Goal: Task Accomplishment & Management: Use online tool/utility

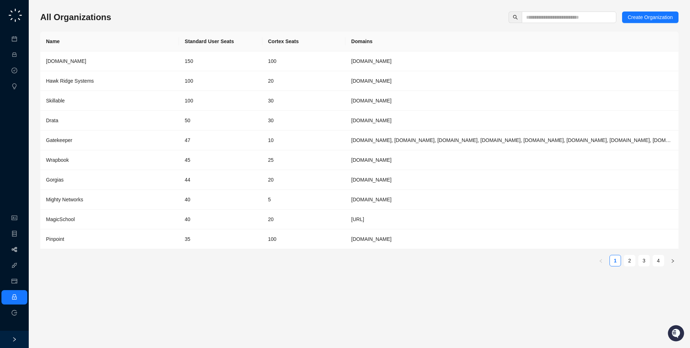
click at [22, 248] on link "Workflows" at bounding box center [32, 250] width 23 height 6
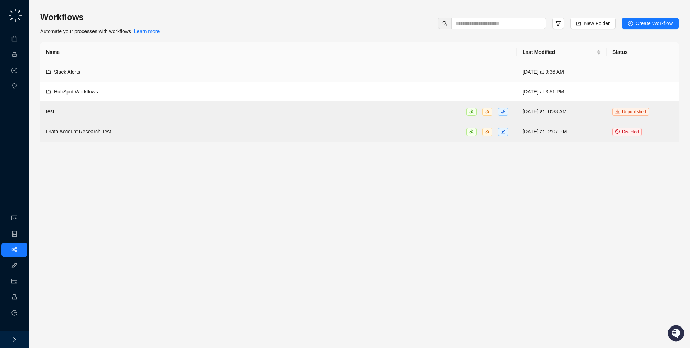
click at [228, 72] on div "Slack Alerts" at bounding box center [278, 72] width 465 height 8
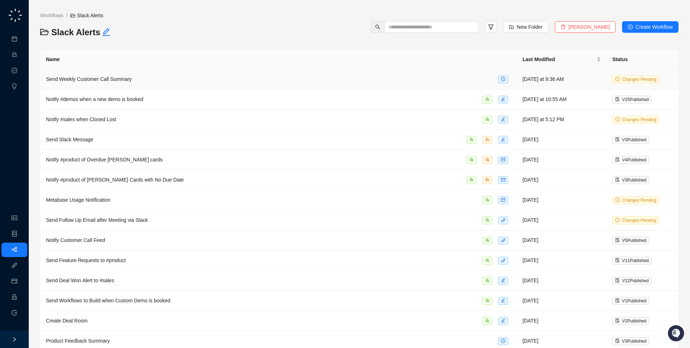
click at [228, 77] on div "Send Weekly Customer Call Summary" at bounding box center [278, 79] width 465 height 8
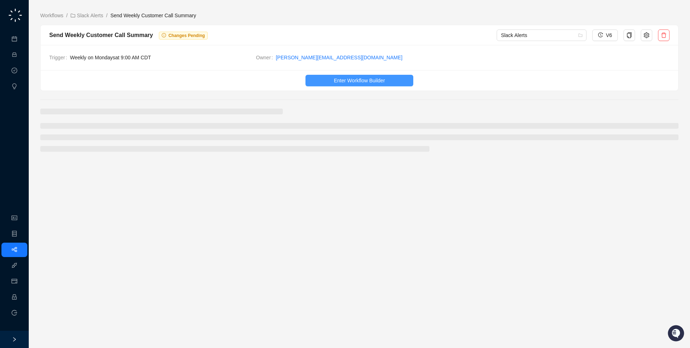
click at [361, 84] on span "Enter Workflow Builder" at bounding box center [359, 81] width 51 height 8
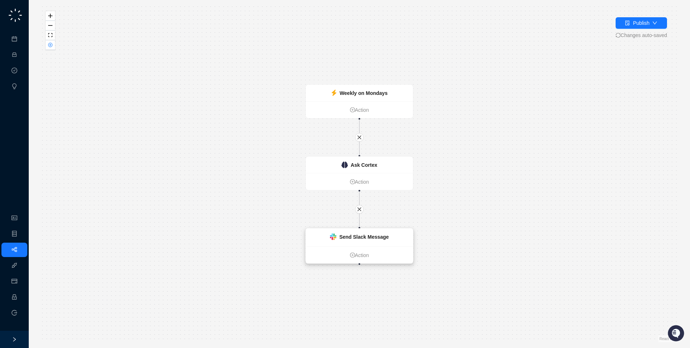
click at [364, 235] on strong "Send Slack Message" at bounding box center [364, 237] width 50 height 6
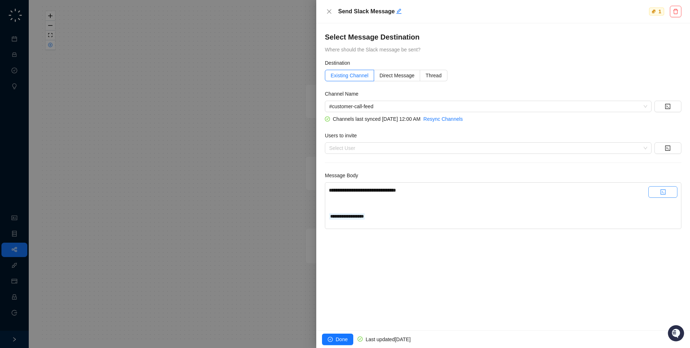
click at [657, 193] on button "button" at bounding box center [662, 191] width 29 height 11
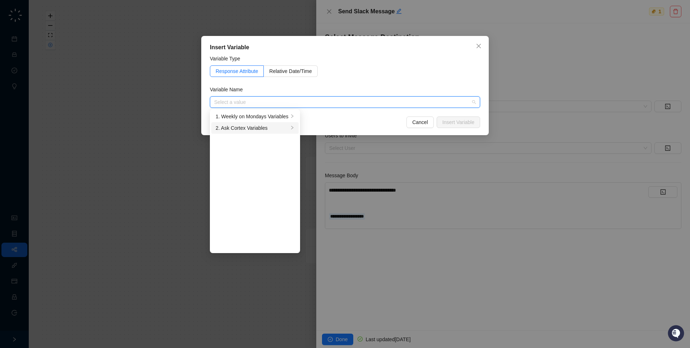
click at [288, 131] on div "2. Ask Cortex Variables" at bounding box center [252, 128] width 73 height 8
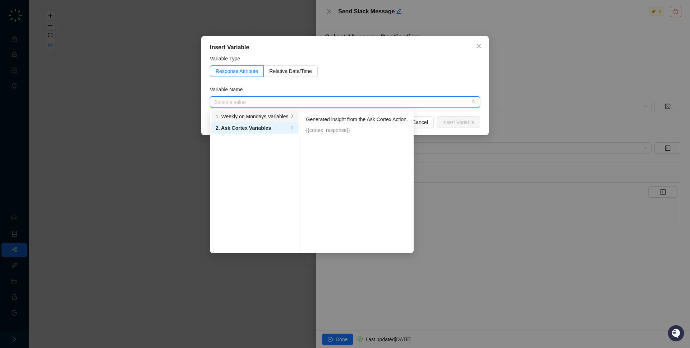
click at [278, 118] on div "1. Weekly on Mondays Variables" at bounding box center [252, 116] width 73 height 8
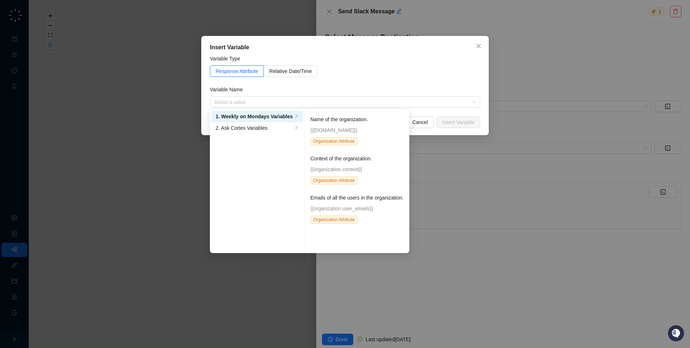
drag, startPoint x: 445, startPoint y: 193, endPoint x: 218, endPoint y: 168, distance: 227.9
click at [444, 193] on div "Insert Variable Variable Type Response Attribute Relative Date/Time Variable Na…" at bounding box center [345, 174] width 690 height 348
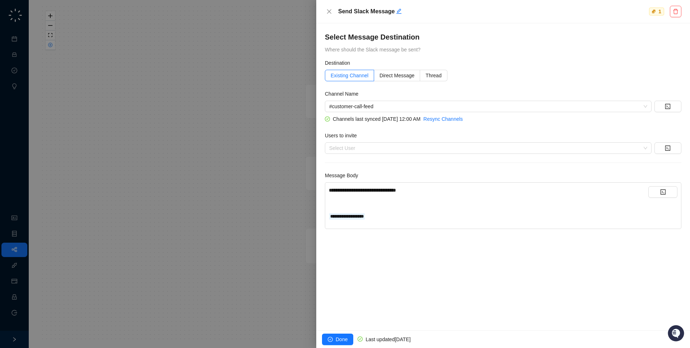
click at [106, 97] on div at bounding box center [345, 174] width 690 height 348
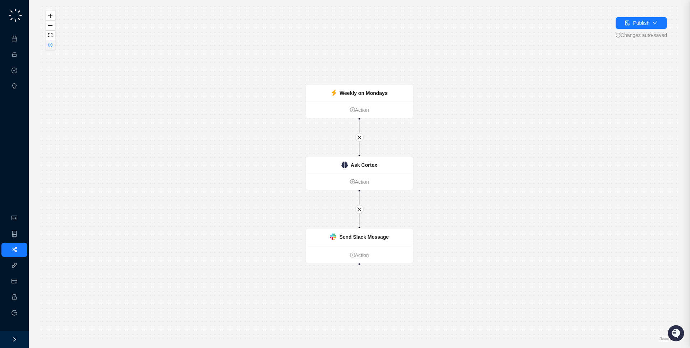
click at [50, 47] on icon "close-circle" at bounding box center [50, 45] width 4 height 4
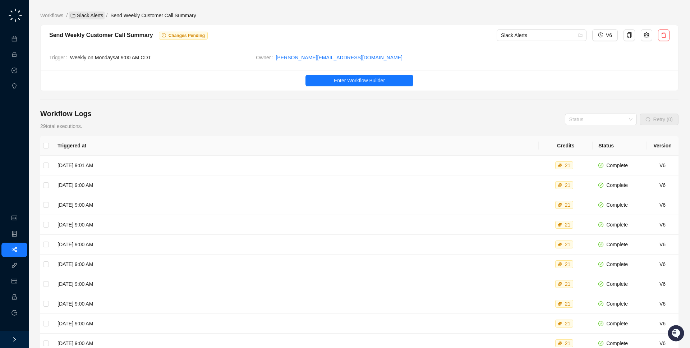
click at [85, 16] on link "Slack Alerts" at bounding box center [87, 15] width 36 height 8
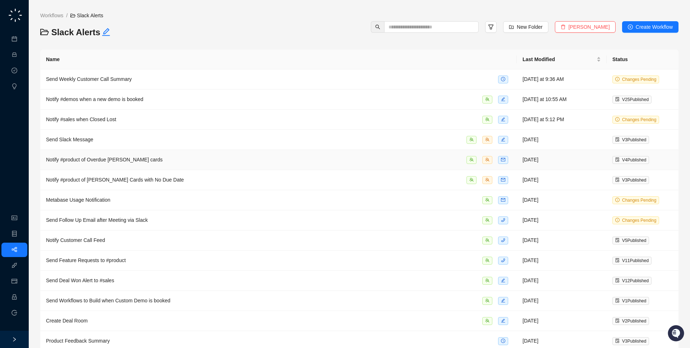
click at [218, 168] on td "Notify #product of Overdue [PERSON_NAME] cards" at bounding box center [278, 160] width 476 height 20
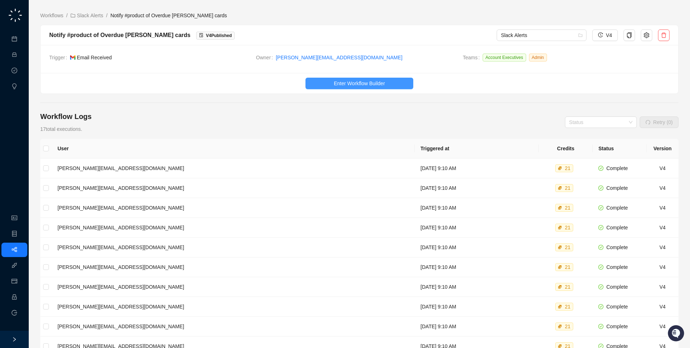
click at [338, 79] on button "Enter Workflow Builder" at bounding box center [359, 83] width 108 height 11
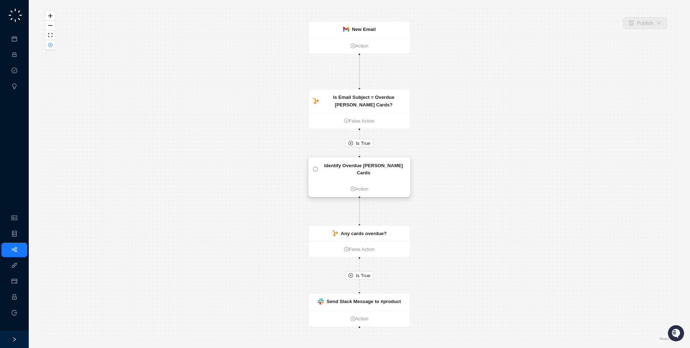
click at [359, 167] on strong "Identify Overdue [PERSON_NAME] Cards" at bounding box center [363, 168] width 79 height 13
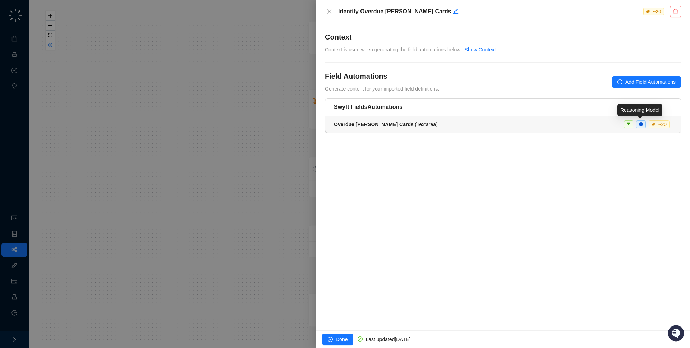
click at [641, 122] on span at bounding box center [641, 124] width 10 height 8
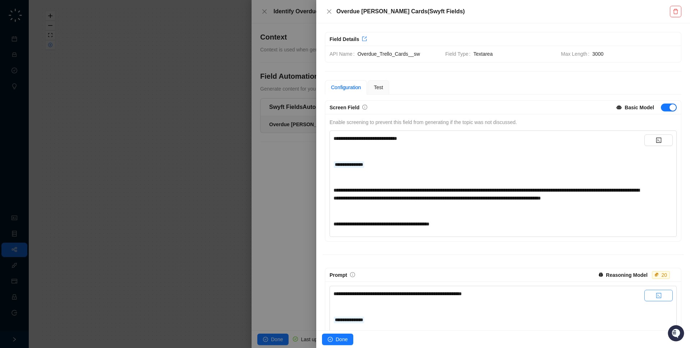
click at [654, 298] on button "button" at bounding box center [658, 294] width 28 height 11
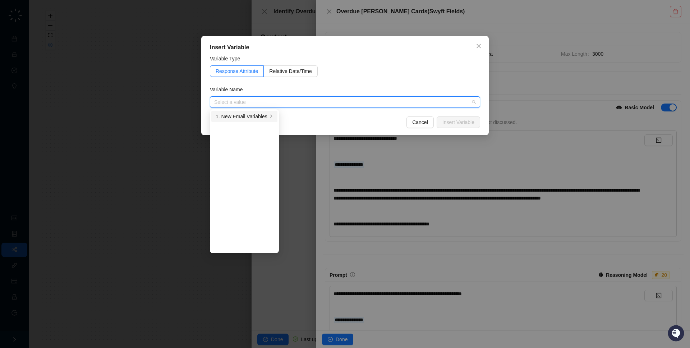
click at [247, 116] on div "1. New Email Variables" at bounding box center [242, 116] width 52 height 8
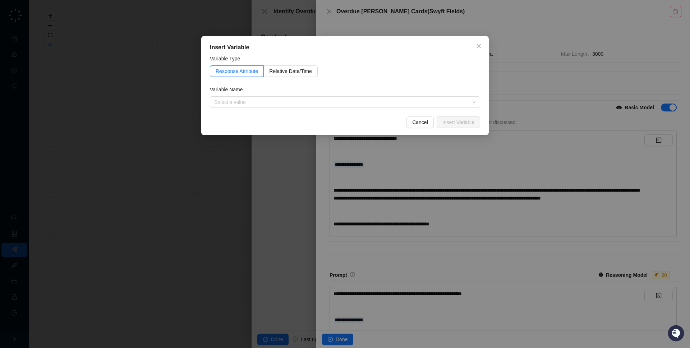
click at [341, 291] on div "Insert Variable Variable Type Response Attribute Relative Date/Time Variable Na…" at bounding box center [345, 174] width 690 height 348
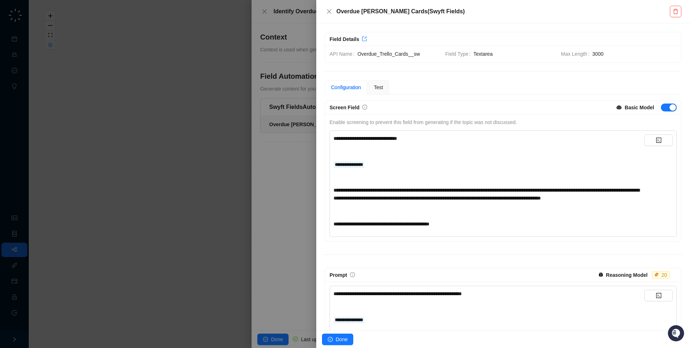
click at [233, 252] on div at bounding box center [345, 174] width 690 height 348
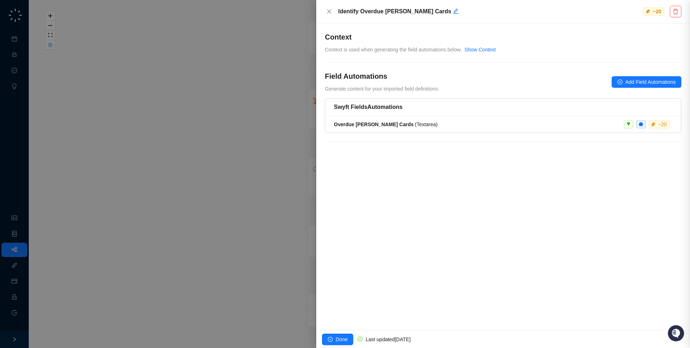
click at [236, 254] on div at bounding box center [345, 174] width 690 height 348
